Goal: Complete application form

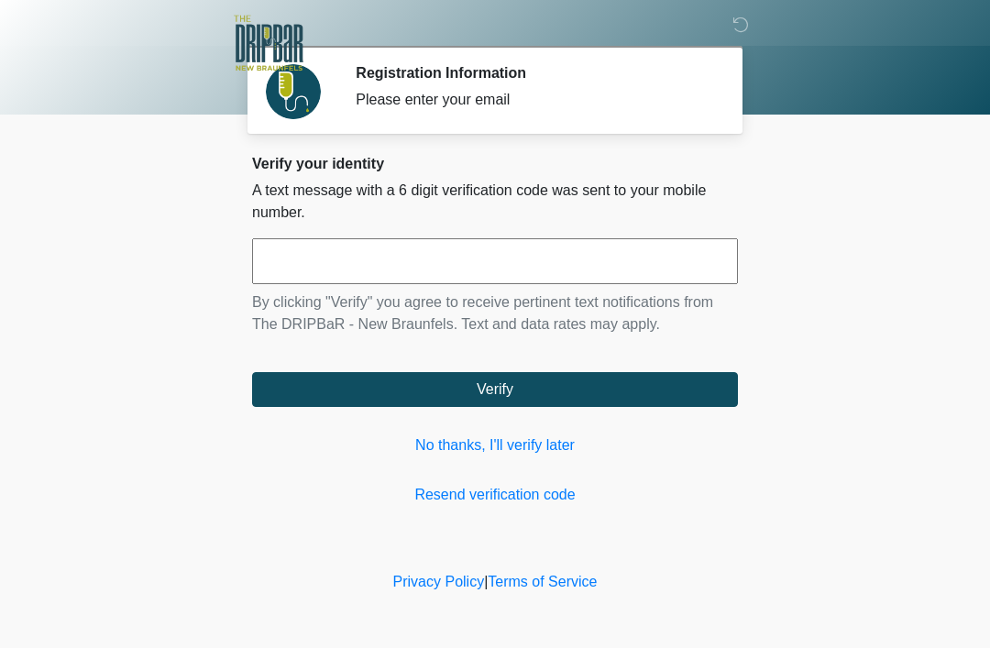
click at [293, 258] on input "text" at bounding box center [495, 261] width 486 height 46
click at [626, 260] on input "****" at bounding box center [495, 261] width 486 height 46
type input "******"
click at [568, 381] on button "Verify" at bounding box center [495, 389] width 486 height 35
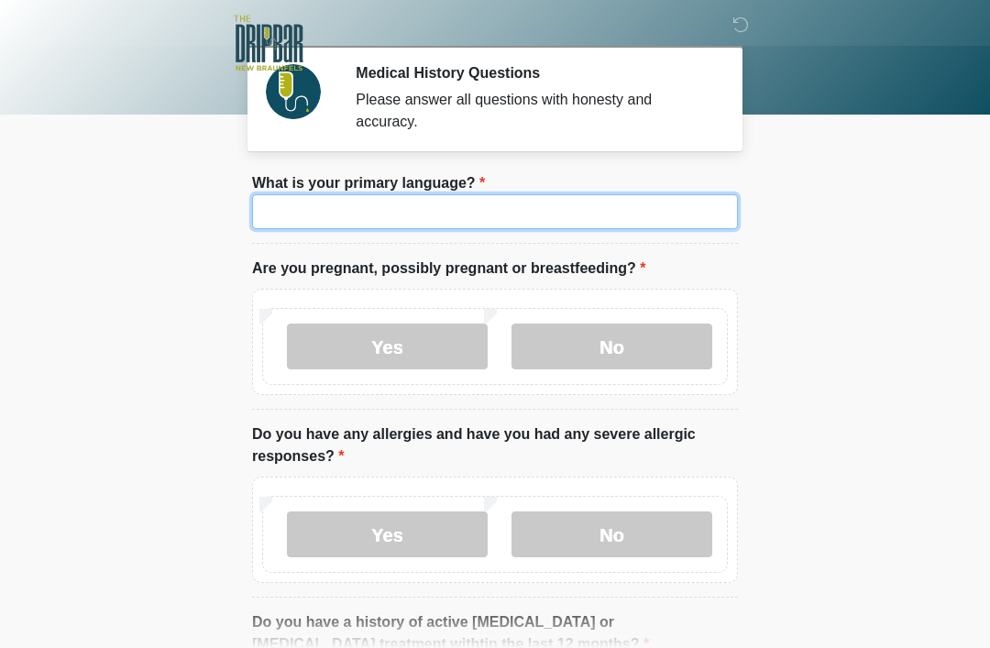
click at [290, 215] on input "What is your primary language?" at bounding box center [495, 211] width 486 height 35
type input "*******"
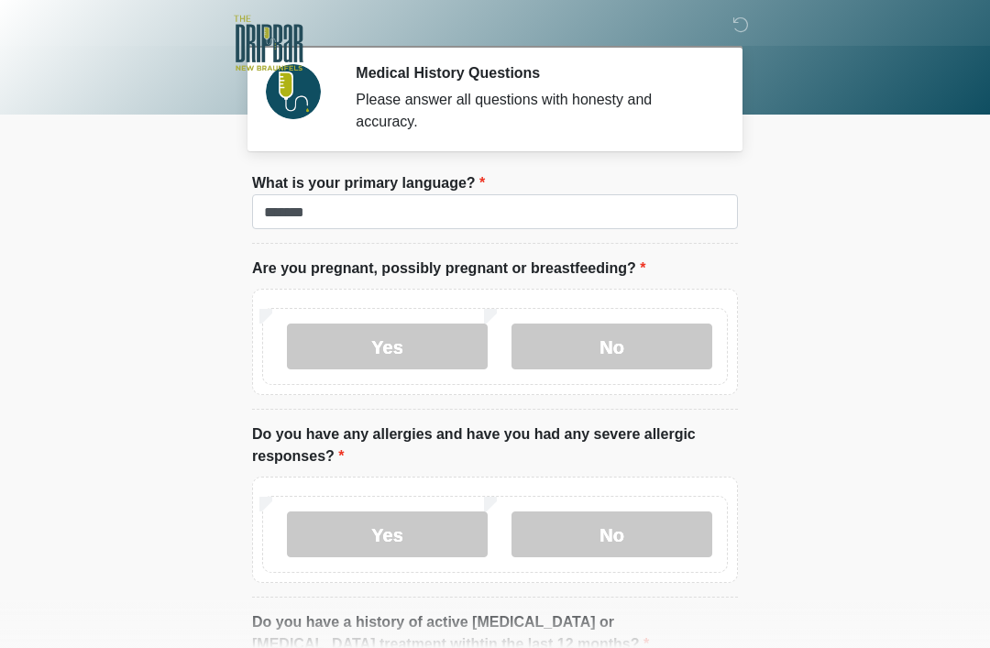
click at [643, 342] on label "No" at bounding box center [611, 346] width 201 height 46
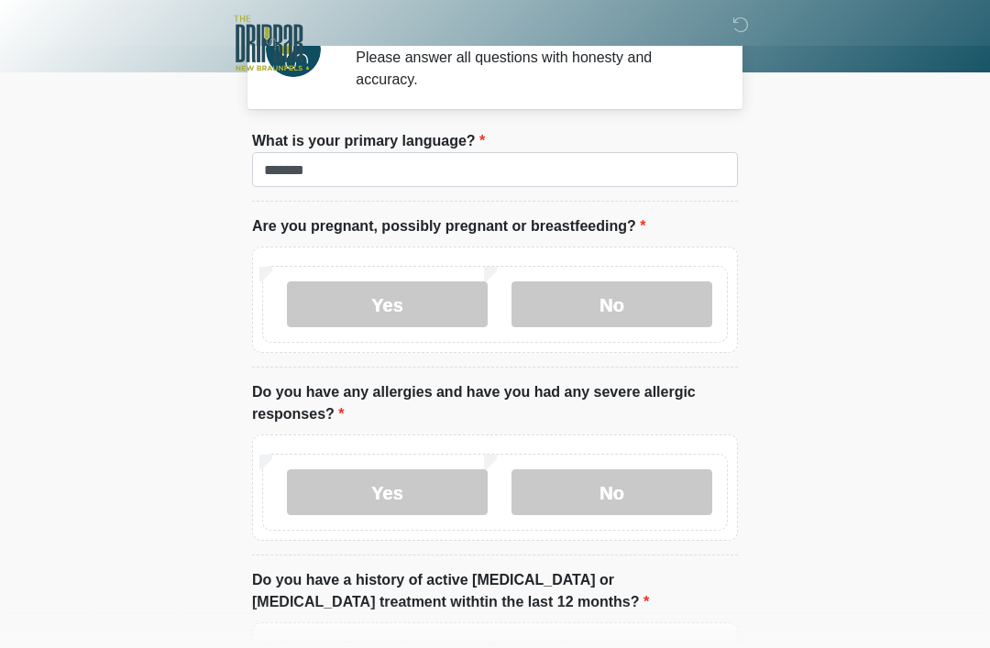
scroll to position [43, 0]
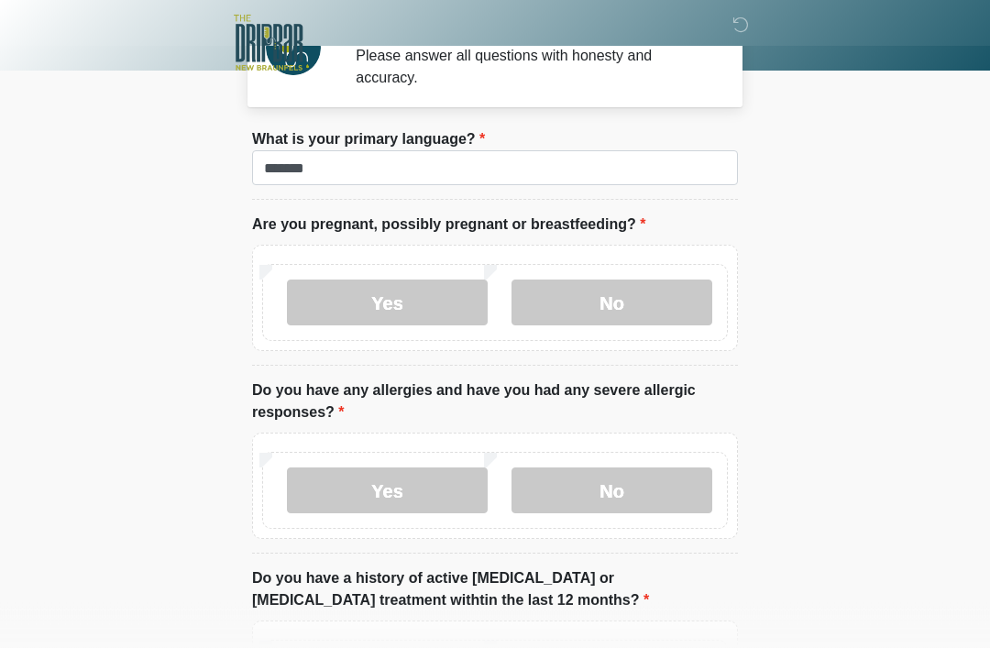
click at [656, 491] on label "No" at bounding box center [611, 491] width 201 height 46
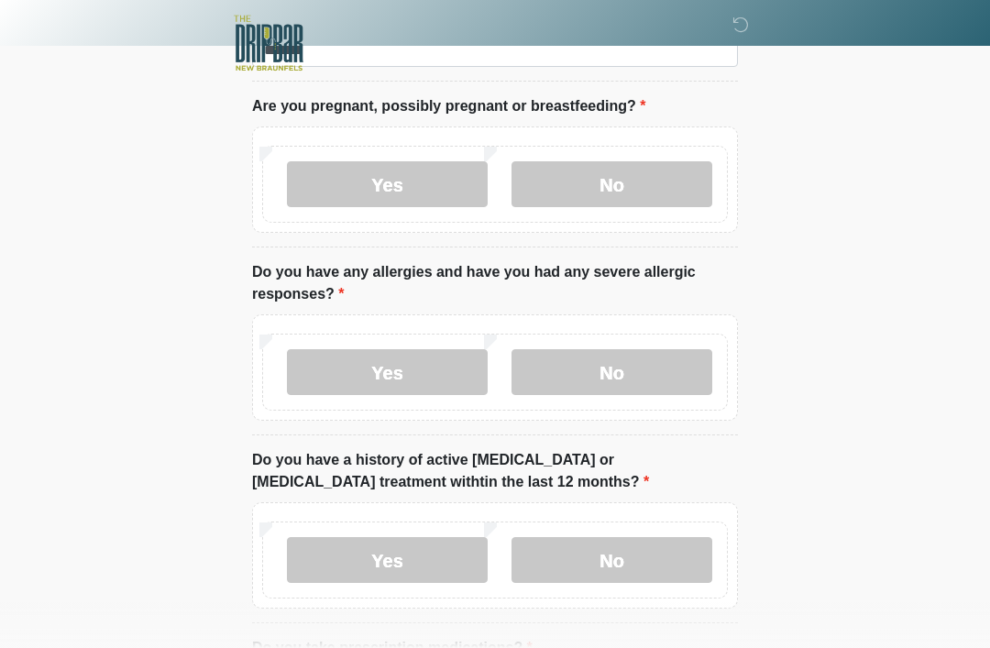
scroll to position [167, 0]
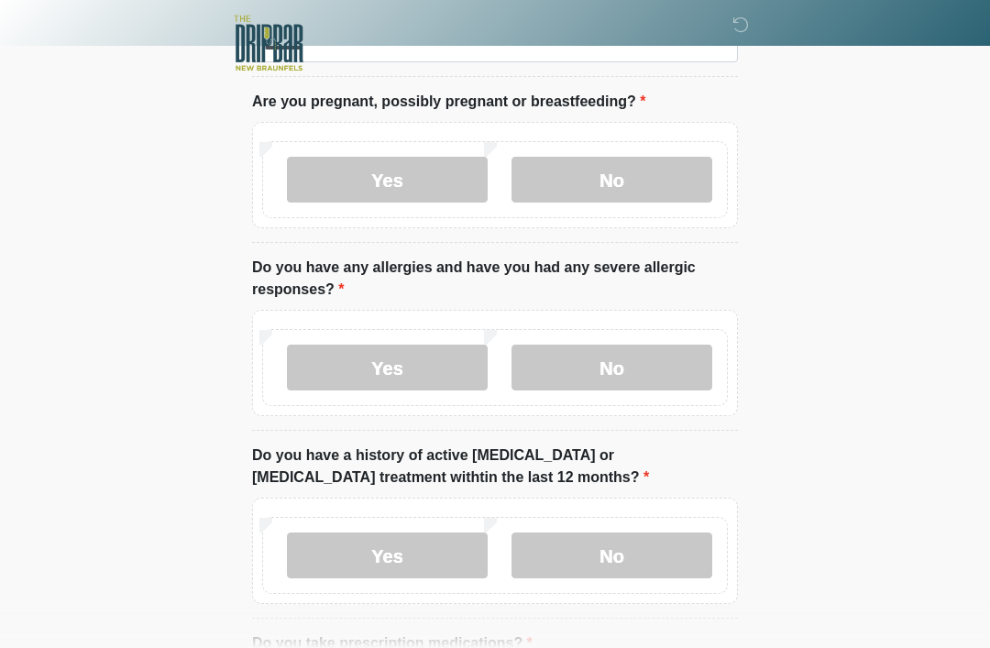
click at [652, 554] on label "No" at bounding box center [611, 555] width 201 height 46
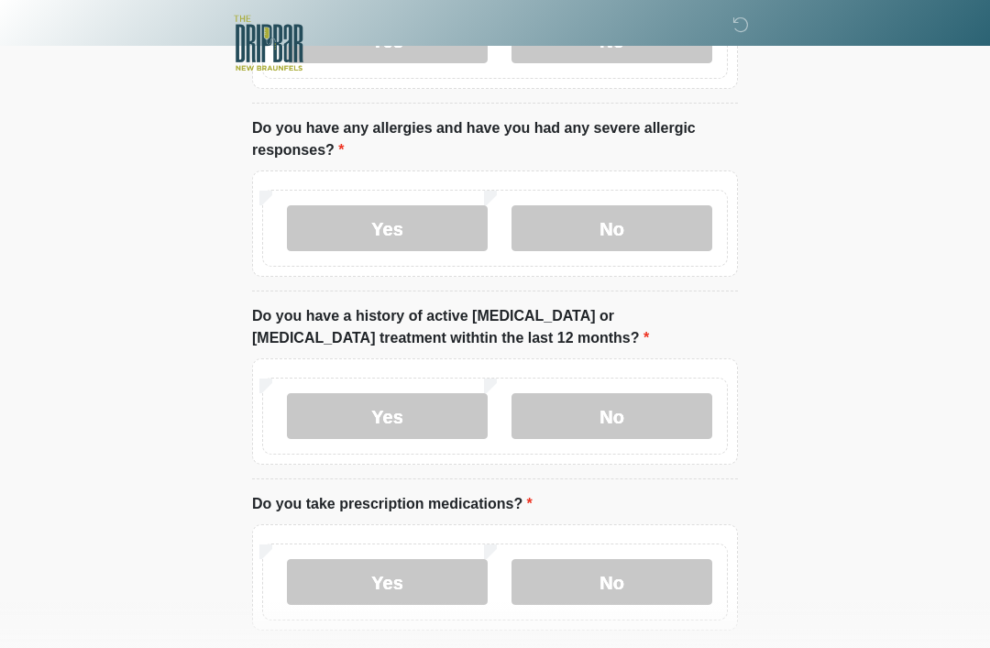
click at [680, 591] on label "No" at bounding box center [611, 582] width 201 height 46
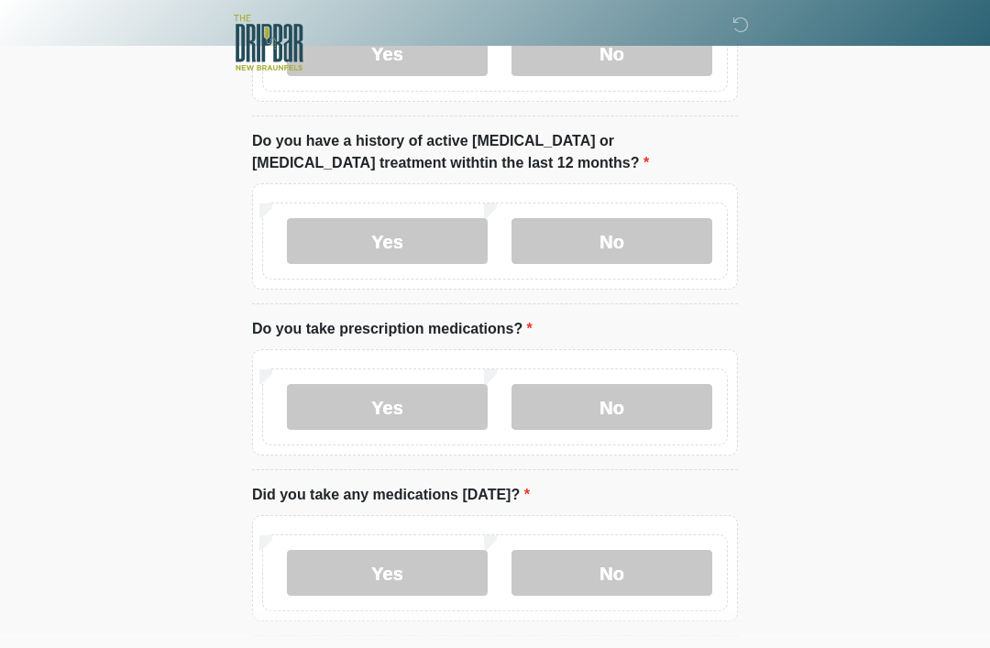
scroll to position [483, 0]
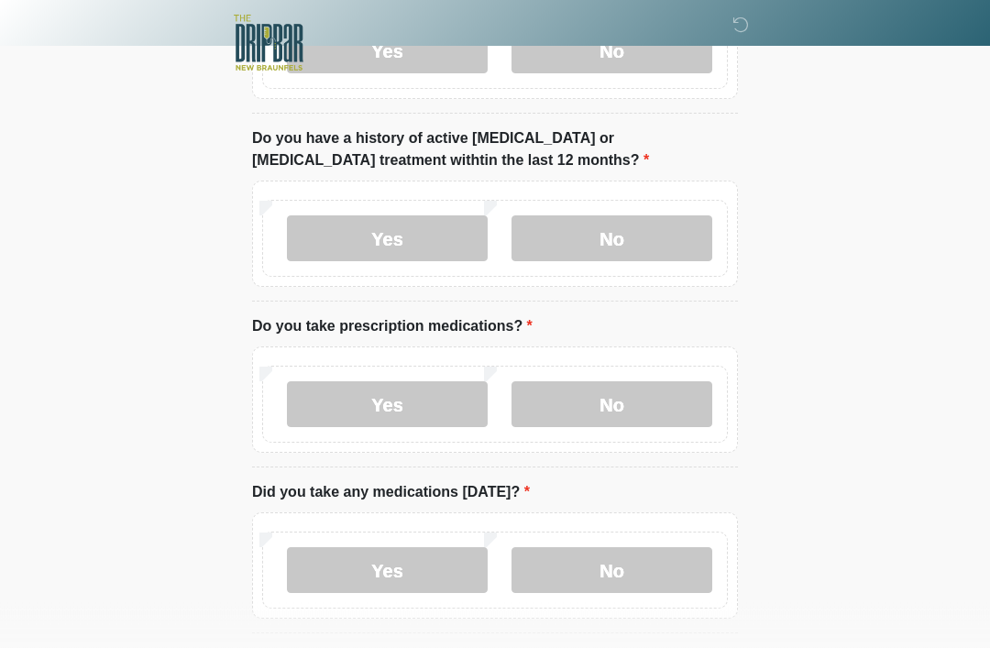
click at [673, 566] on label "No" at bounding box center [611, 571] width 201 height 46
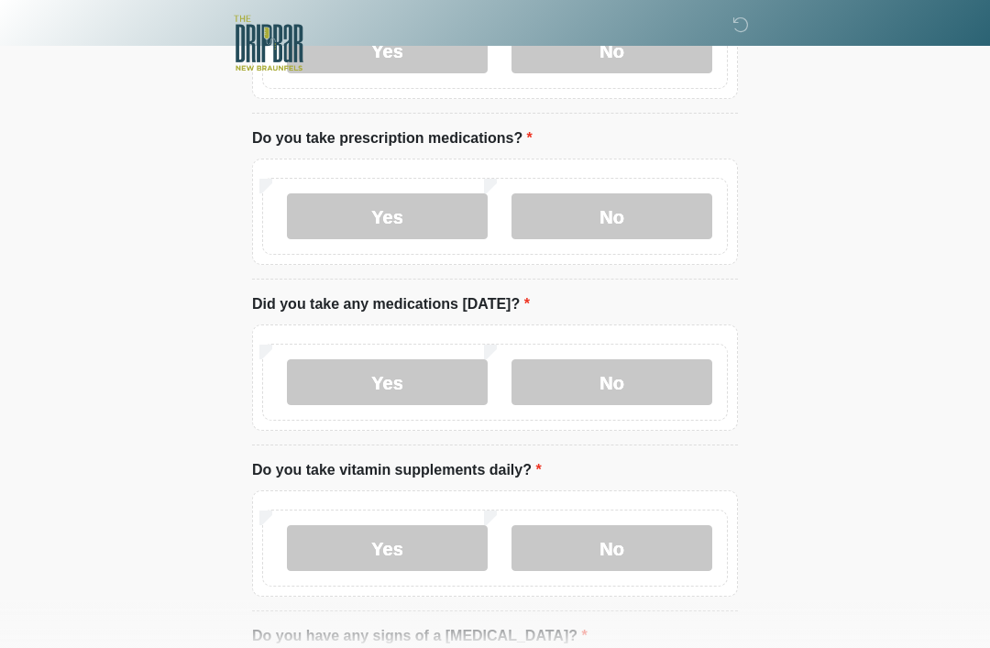
scroll to position [672, 0]
click at [681, 539] on label "No" at bounding box center [611, 548] width 201 height 46
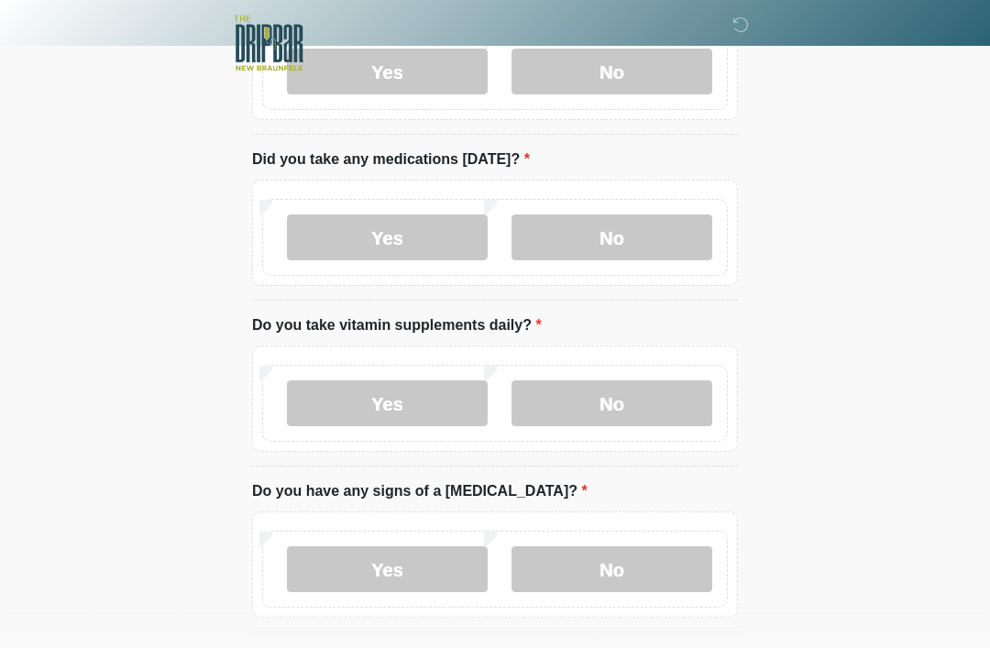
click at [661, 565] on label "No" at bounding box center [611, 569] width 201 height 46
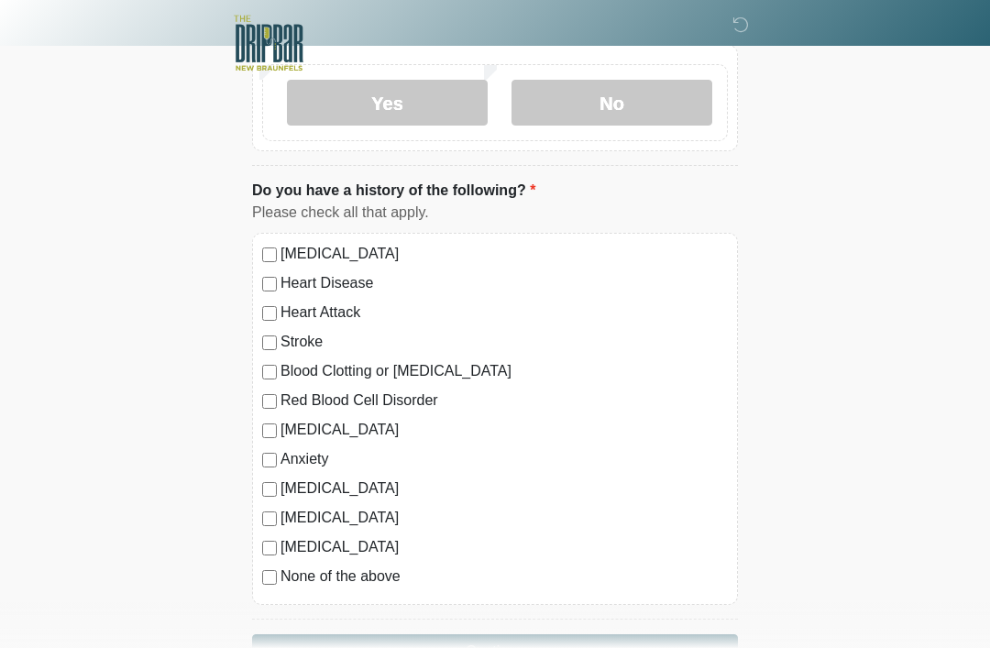
scroll to position [1286, 0]
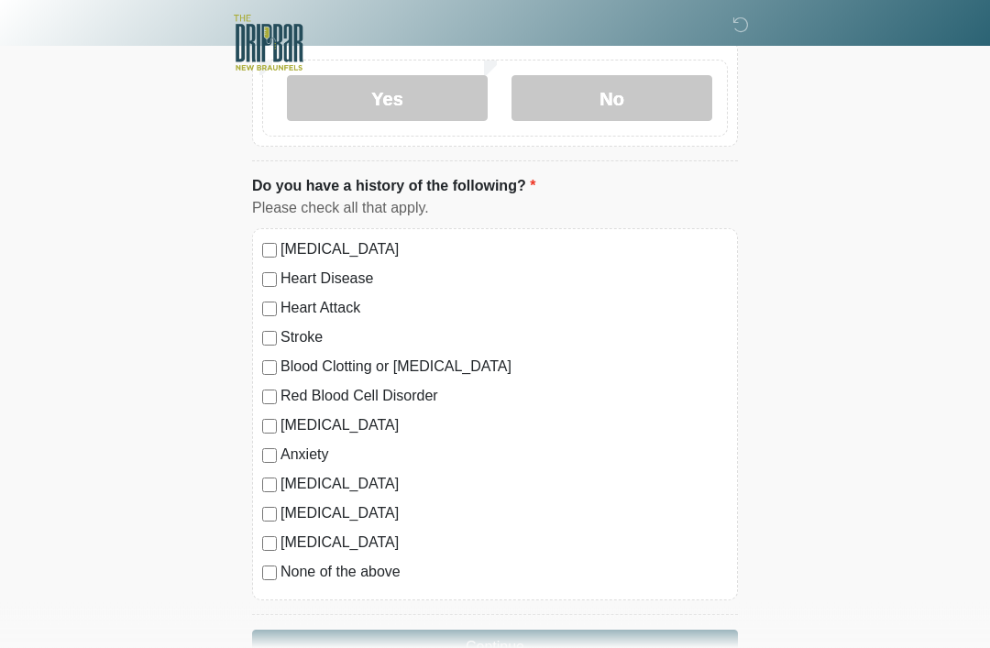
click at [675, 634] on button "Continue" at bounding box center [495, 647] width 486 height 35
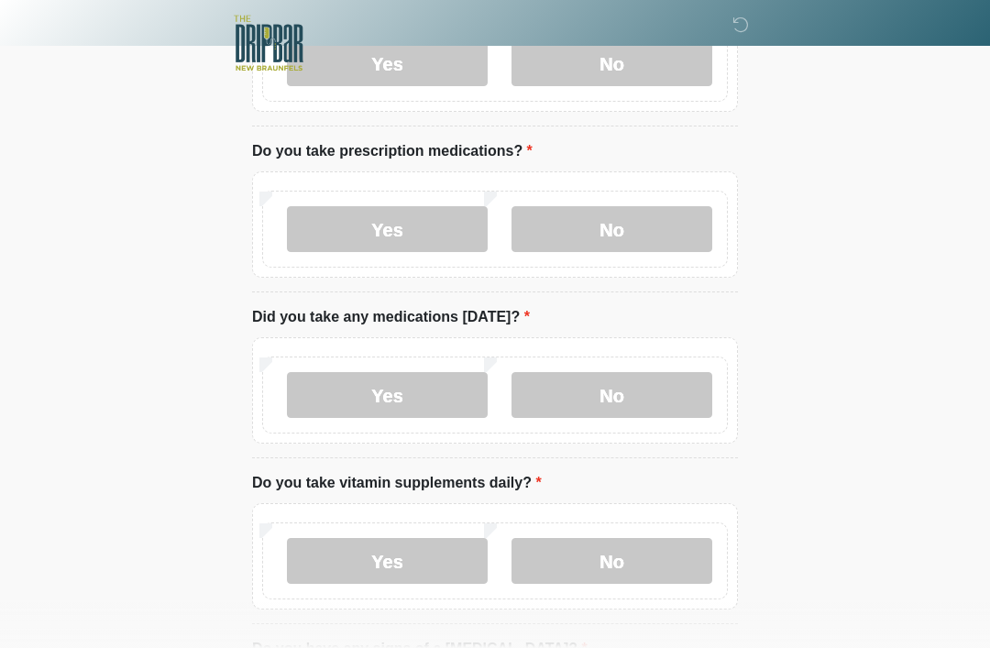
scroll to position [0, 0]
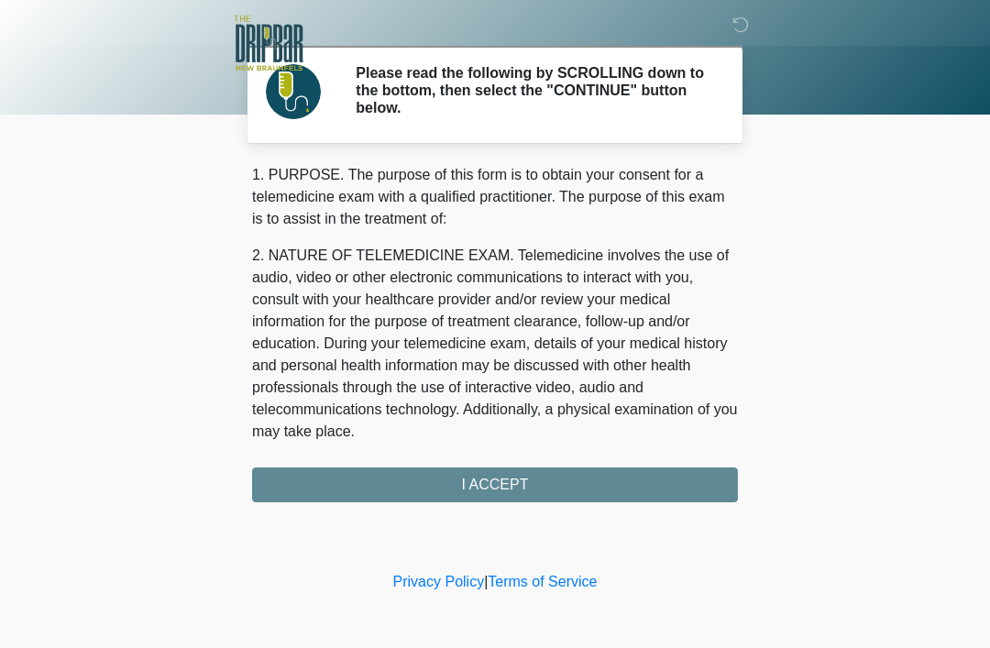
click at [682, 475] on div "1. PURPOSE. The purpose of this form is to obtain your consent for a telemedici…" at bounding box center [495, 333] width 486 height 338
click at [651, 479] on div "1. PURPOSE. The purpose of this form is to obtain your consent for a telemedici…" at bounding box center [495, 333] width 486 height 338
click at [500, 487] on div "1. PURPOSE. The purpose of this form is to obtain your consent for a telemedici…" at bounding box center [495, 333] width 486 height 338
click at [505, 473] on div "1. PURPOSE. The purpose of this form is to obtain your consent for a telemedici…" at bounding box center [495, 333] width 486 height 338
click at [504, 472] on div "1. PURPOSE. The purpose of this form is to obtain your consent for a telemedici…" at bounding box center [495, 333] width 486 height 338
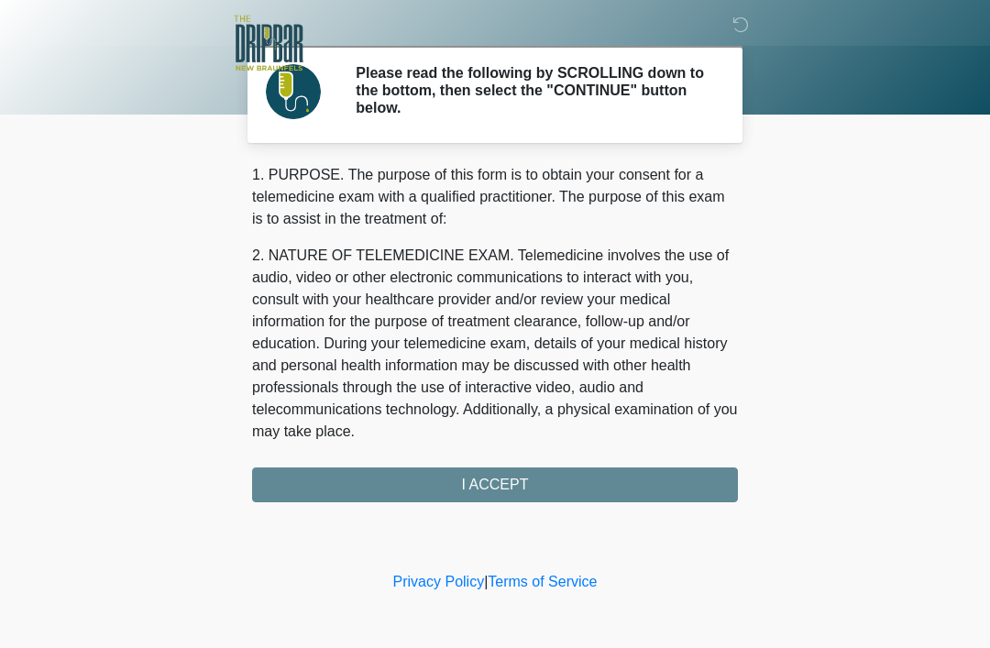
click at [506, 491] on div "1. PURPOSE. The purpose of this form is to obtain your consent for a telemedici…" at bounding box center [495, 333] width 486 height 338
click at [510, 494] on div "1. PURPOSE. The purpose of this form is to obtain your consent for a telemedici…" at bounding box center [495, 333] width 486 height 338
click at [497, 492] on div "1. PURPOSE. The purpose of this form is to obtain your consent for a telemedici…" at bounding box center [495, 333] width 486 height 338
click at [501, 477] on div "1. PURPOSE. The purpose of this form is to obtain your consent for a telemedici…" at bounding box center [495, 333] width 486 height 338
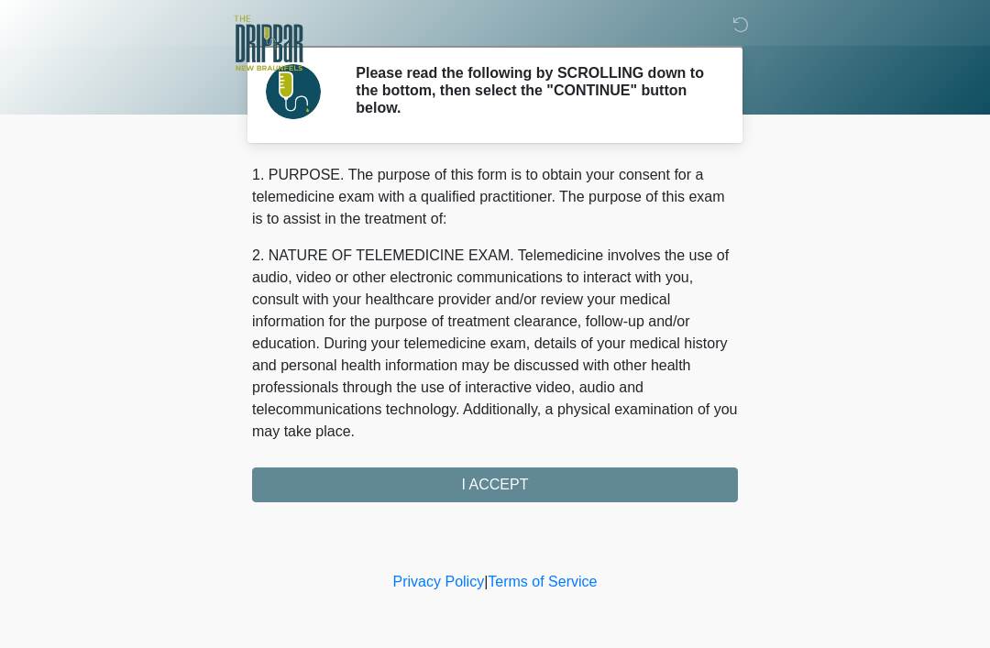
click at [500, 476] on div "1. PURPOSE. The purpose of this form is to obtain your consent for a telemedici…" at bounding box center [495, 333] width 486 height 338
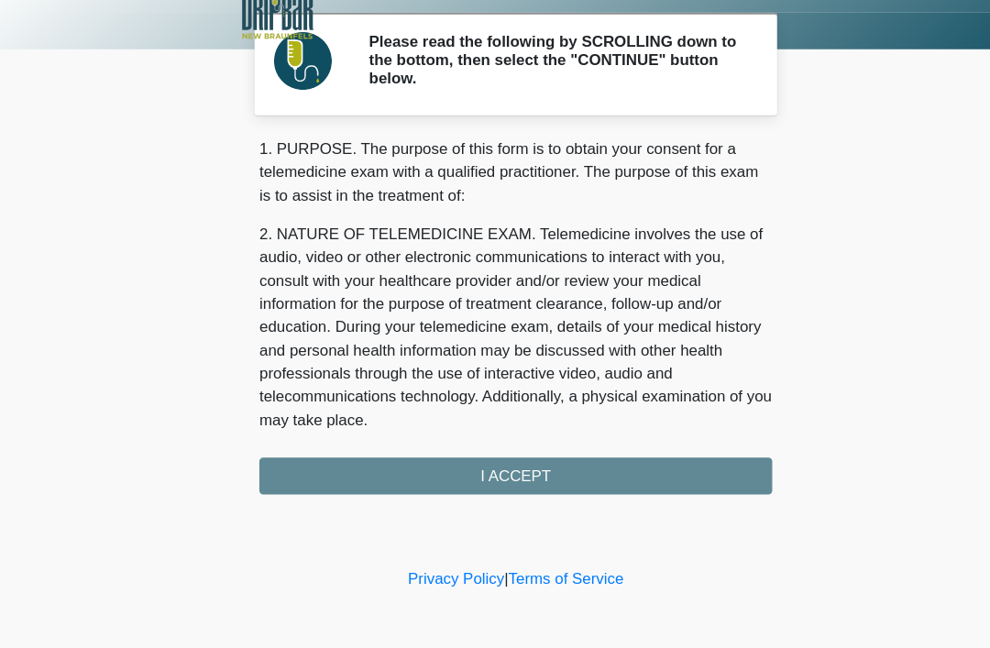
click at [499, 449] on div "1. PURPOSE. The purpose of this form is to obtain your consent for a telemedici…" at bounding box center [495, 333] width 486 height 338
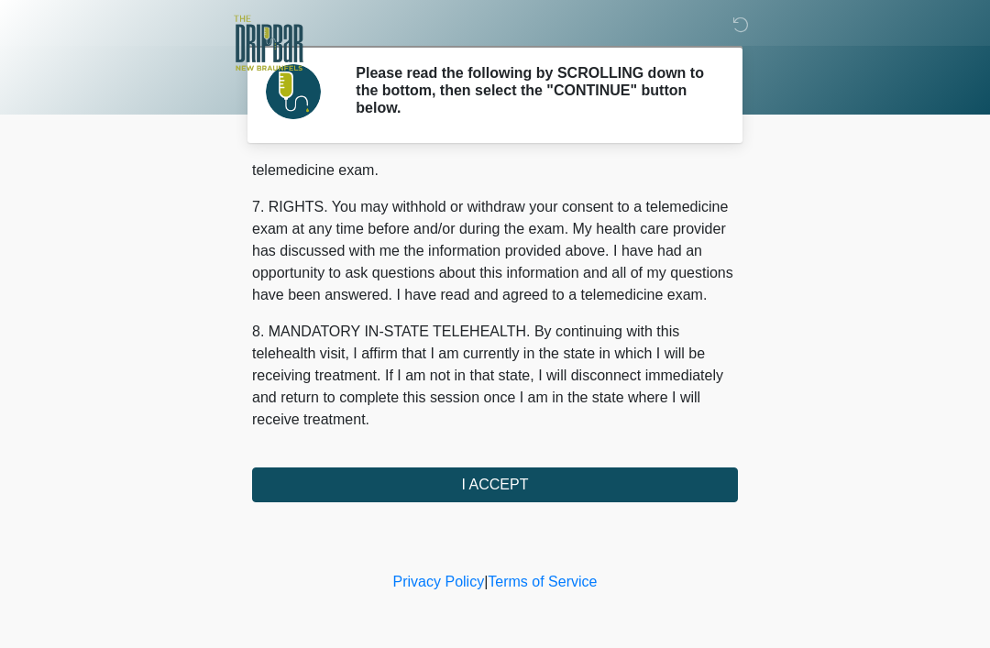
scroll to position [804, 0]
click at [523, 486] on button "I ACCEPT" at bounding box center [495, 484] width 486 height 35
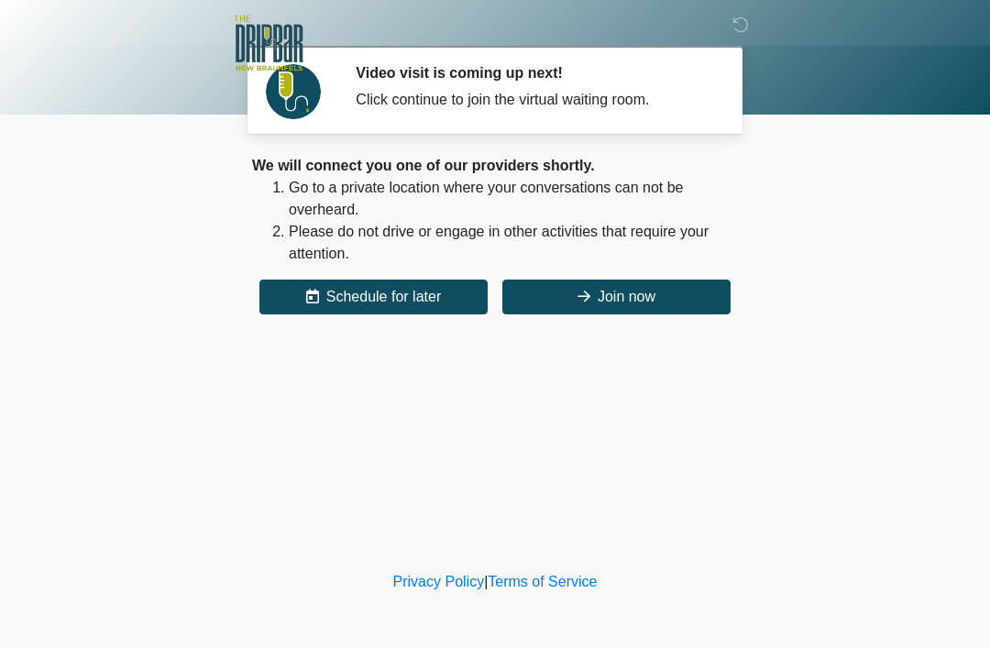
click at [629, 282] on button "Join now" at bounding box center [616, 296] width 228 height 35
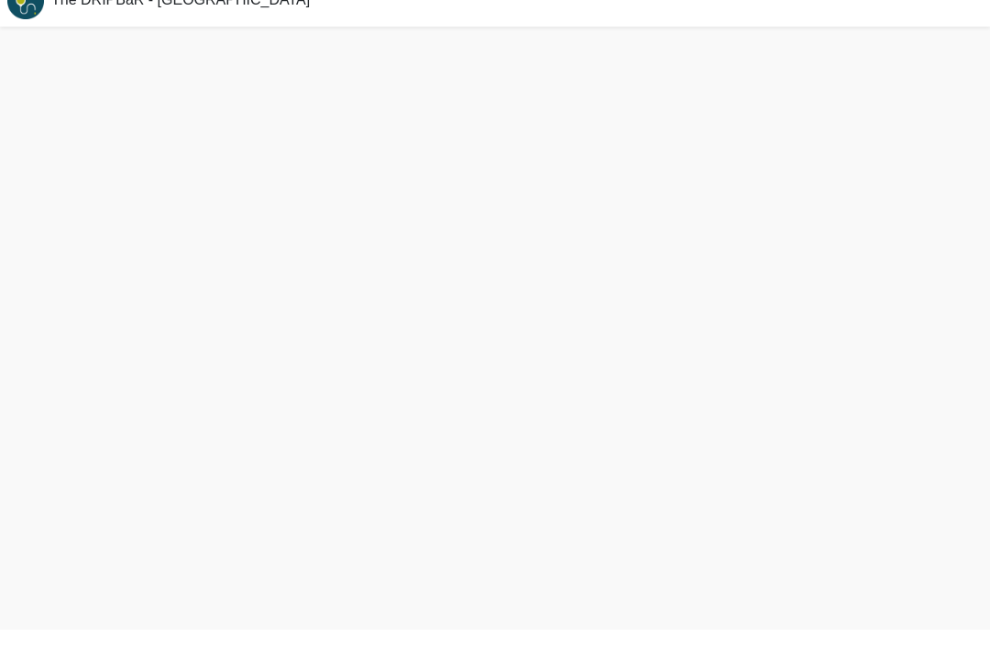
scroll to position [5, 0]
